Goal: Task Accomplishment & Management: Manage account settings

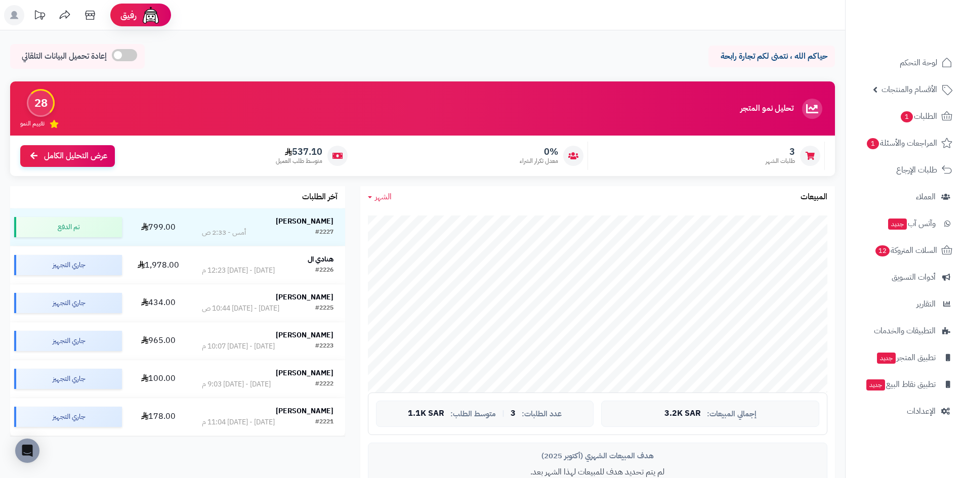
click at [378, 196] on span "الشهر" at bounding box center [383, 197] width 17 height 12
click at [409, 222] on link "اليوم" at bounding box center [400, 220] width 81 height 19
click at [381, 200] on span "اليوم" at bounding box center [382, 197] width 15 height 12
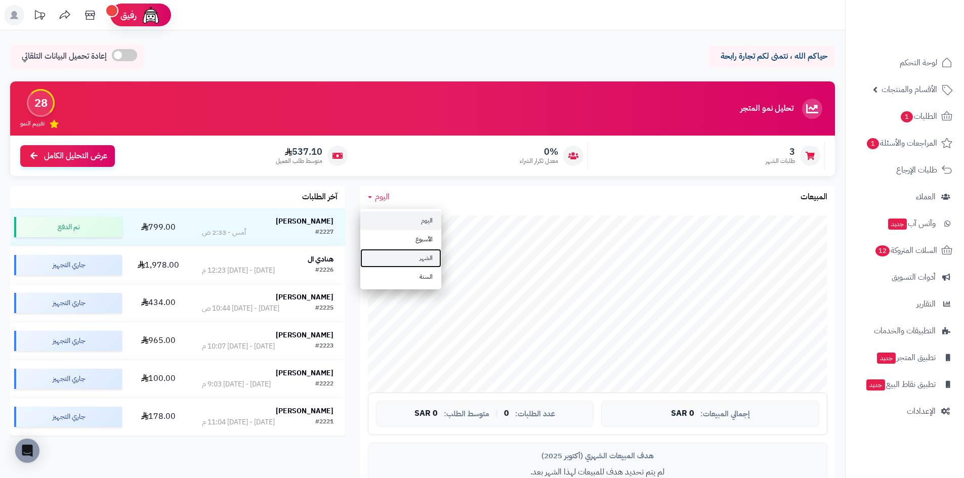
click at [413, 257] on link "الشهر" at bounding box center [400, 258] width 81 height 19
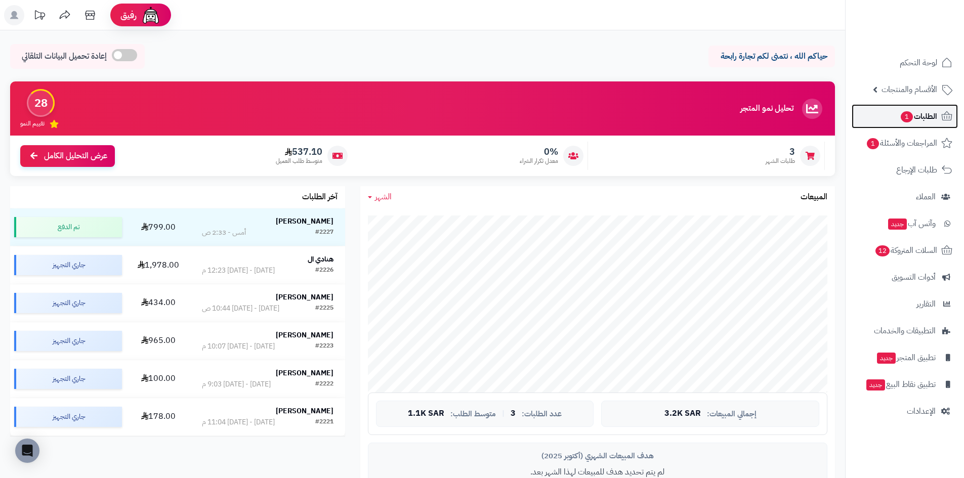
click at [931, 115] on span "الطلبات 1" at bounding box center [917, 116] width 37 height 14
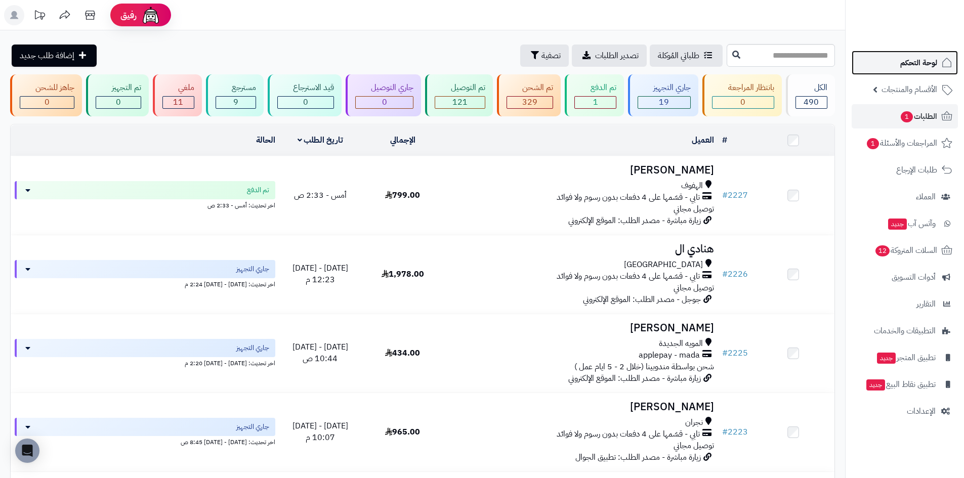
click at [920, 66] on span "لوحة التحكم" at bounding box center [918, 63] width 37 height 14
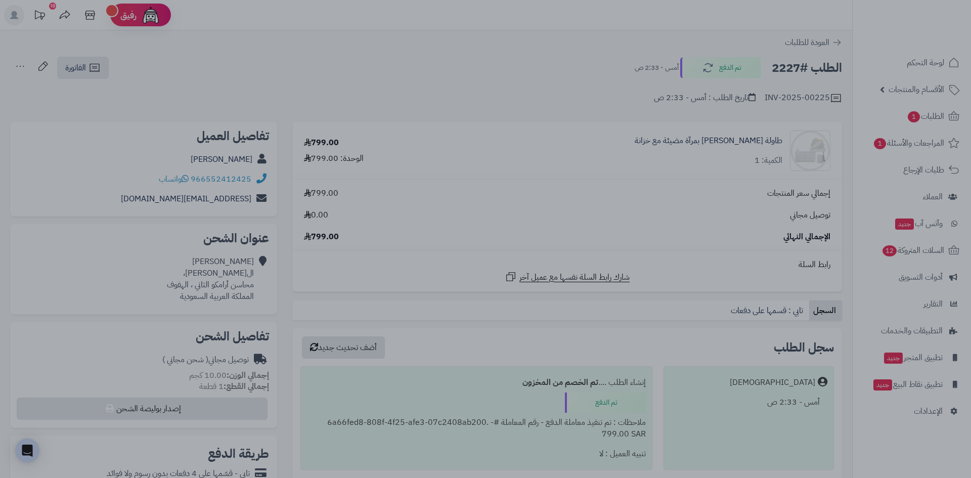
click at [346, 55] on div at bounding box center [485, 239] width 971 height 478
